Goal: Check status

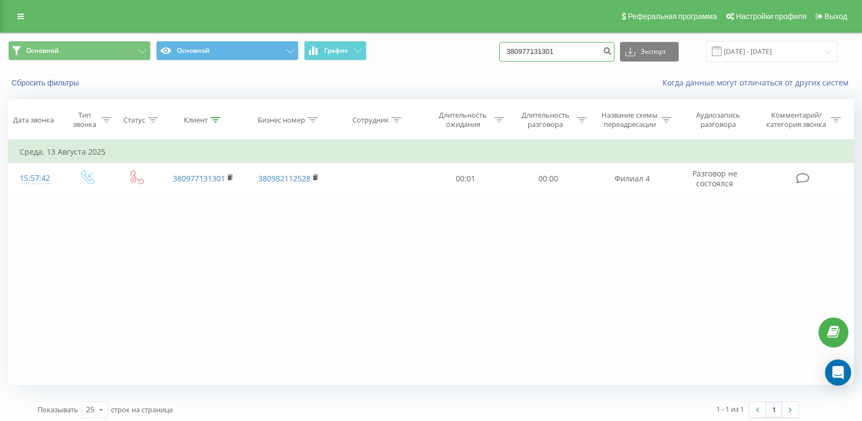
click at [572, 51] on input "380977131301" at bounding box center [556, 52] width 115 height 20
type input "3"
paste input "380634993929"
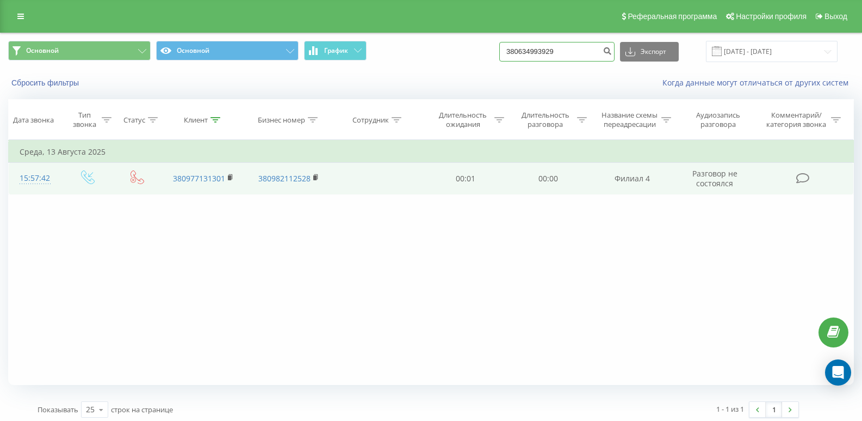
type input "380634993929"
